Goal: Task Accomplishment & Management: Complete application form

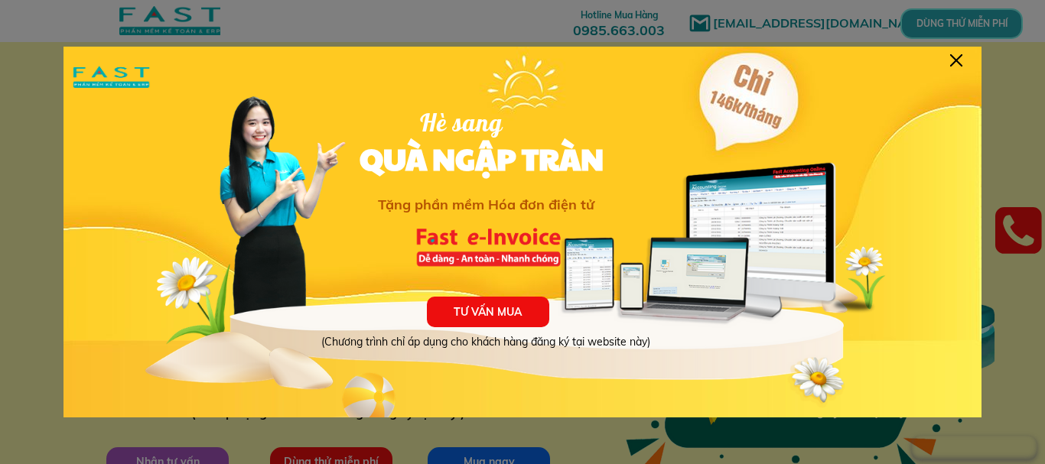
click at [953, 60] on div at bounding box center [956, 60] width 12 height 12
click at [954, 57] on div at bounding box center [956, 60] width 12 height 12
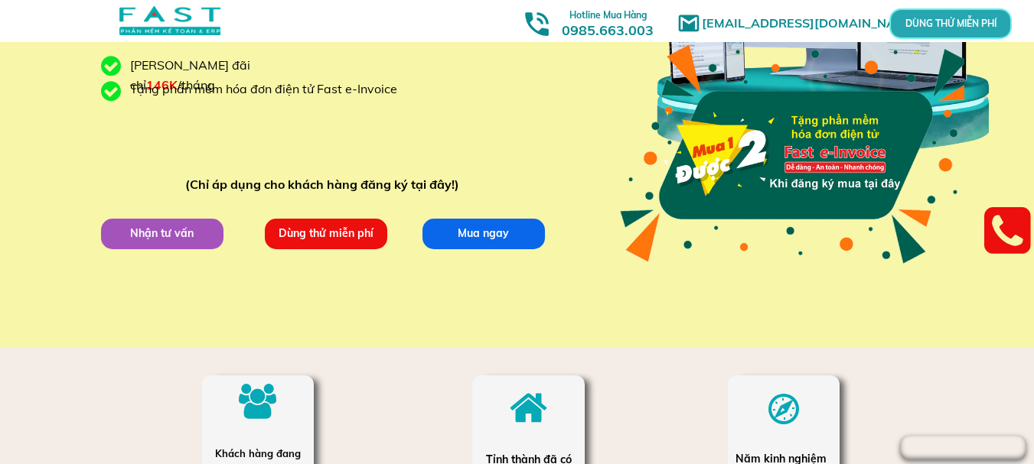
scroll to position [230, 0]
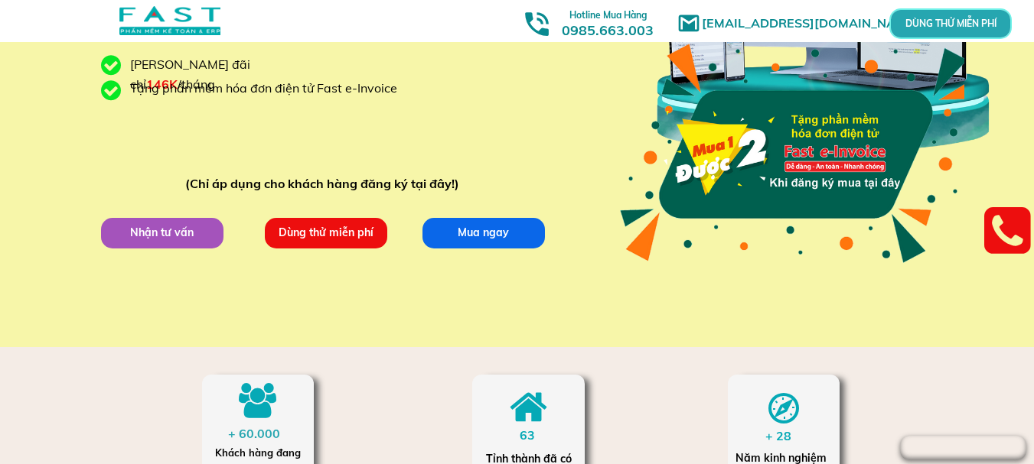
click at [328, 230] on p "Dùng thử miễn phí" at bounding box center [325, 234] width 133 height 34
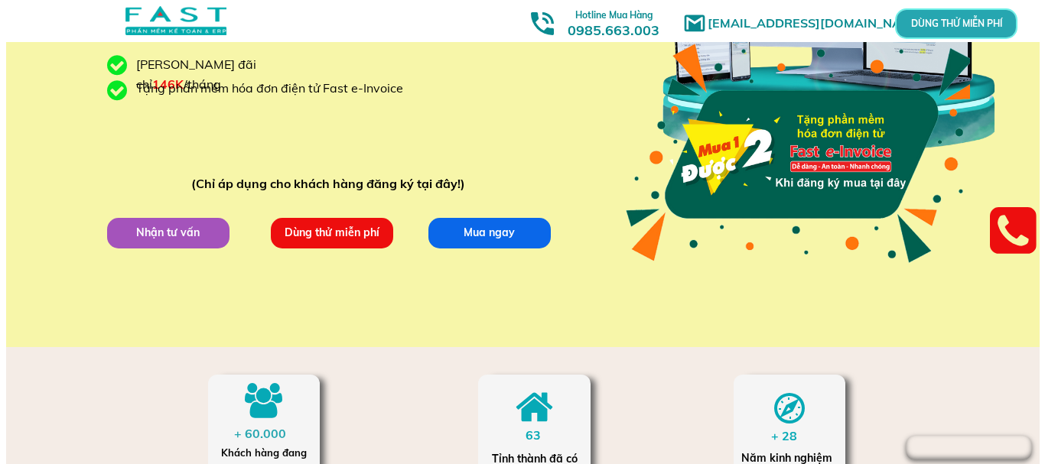
scroll to position [0, 0]
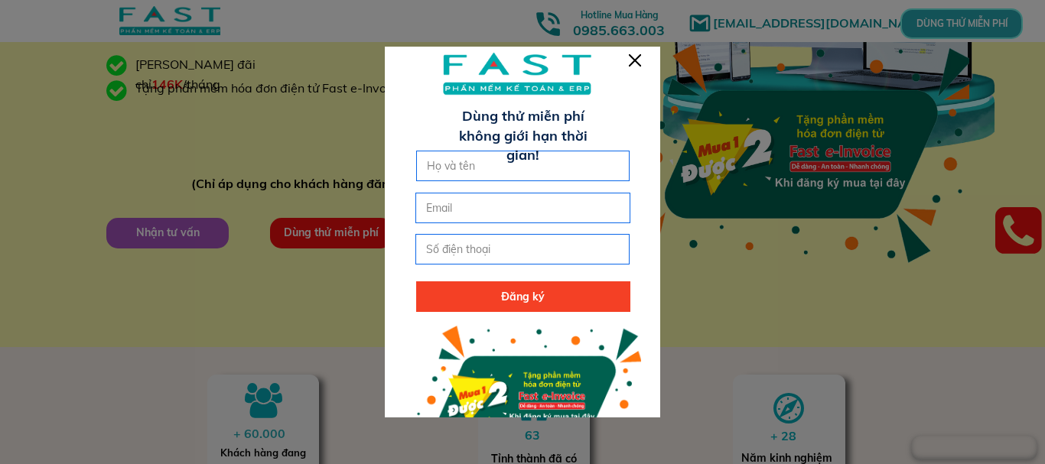
click at [447, 168] on input "text" at bounding box center [523, 166] width 200 height 29
type input "Nguyễn Thanh"
click at [454, 214] on input "email" at bounding box center [522, 208] width 200 height 29
type input "nguyenthanh34"
click at [458, 243] on input "tel" at bounding box center [522, 249] width 200 height 29
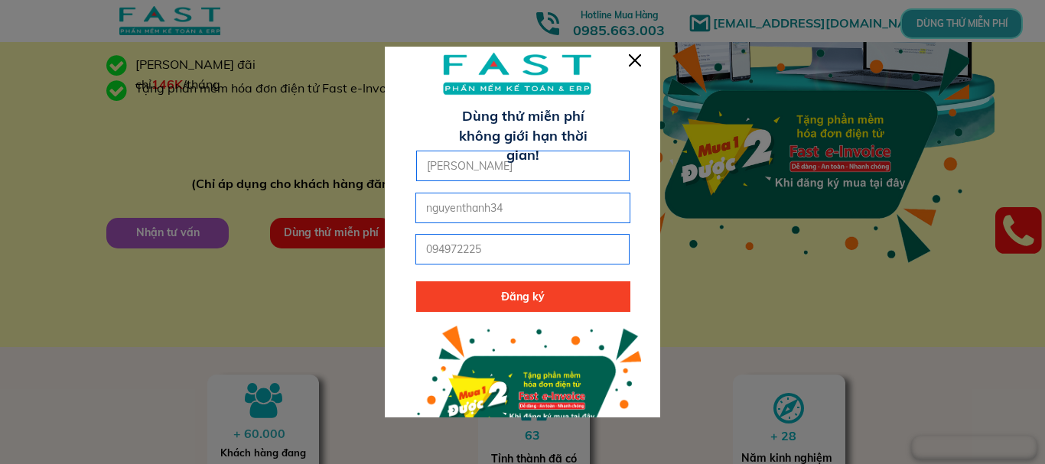
drag, startPoint x: 489, startPoint y: 249, endPoint x: 477, endPoint y: 247, distance: 12.5
click at [490, 249] on input "094972225" at bounding box center [522, 249] width 200 height 29
type input "0949722255"
click at [468, 293] on p "Đăng ký" at bounding box center [523, 297] width 214 height 31
click at [540, 212] on input "nguyenthanh34" at bounding box center [522, 208] width 200 height 29
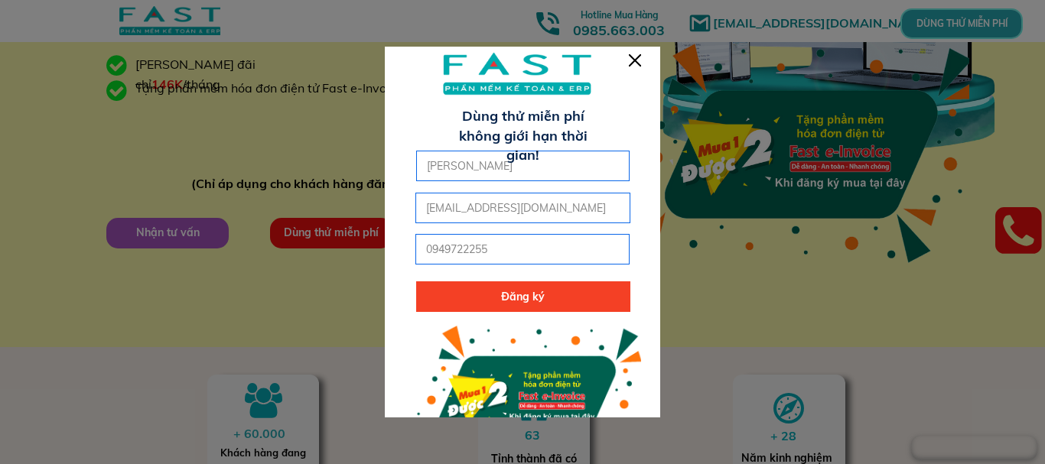
type input "nguyenthanh34@gmail.com"
click at [510, 298] on p "Đăng ký" at bounding box center [523, 297] width 214 height 31
